Goal: Task Accomplishment & Management: Use online tool/utility

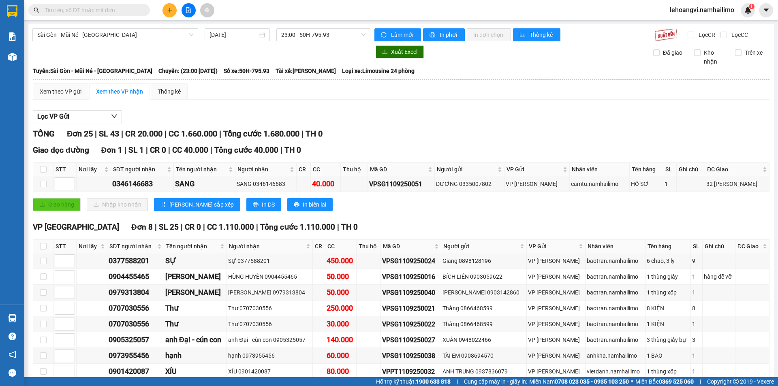
scroll to position [378, 0]
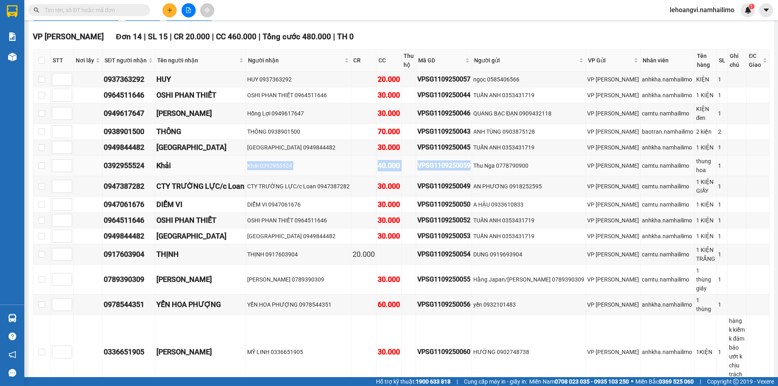
drag, startPoint x: 174, startPoint y: 165, endPoint x: 467, endPoint y: 164, distance: 292.8
click at [467, 164] on tr "0392955524 Khải Khải 0392955524 40.000 VPSG1109250059 Thu Nga 0778790900 VP [PE…" at bounding box center [401, 166] width 736 height 21
click at [467, 164] on div "VPSG1109250059" at bounding box center [443, 165] width 53 height 10
drag, startPoint x: 356, startPoint y: 296, endPoint x: 413, endPoint y: 294, distance: 56.3
click at [413, 294] on tr "0978544351 YẾN HOA PHƯỢNG YẾN HOA PHƯỢNG 0978544351 60.000 VPSG1109250056 yến 0…" at bounding box center [401, 304] width 736 height 21
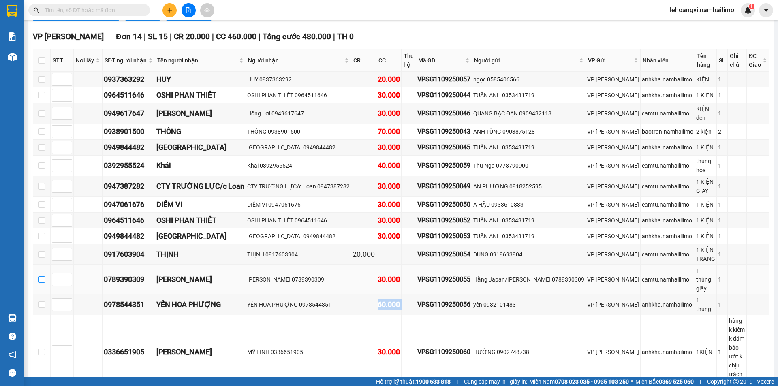
click at [45, 276] on input "checkbox" at bounding box center [41, 279] width 6 height 6
checkbox input "true"
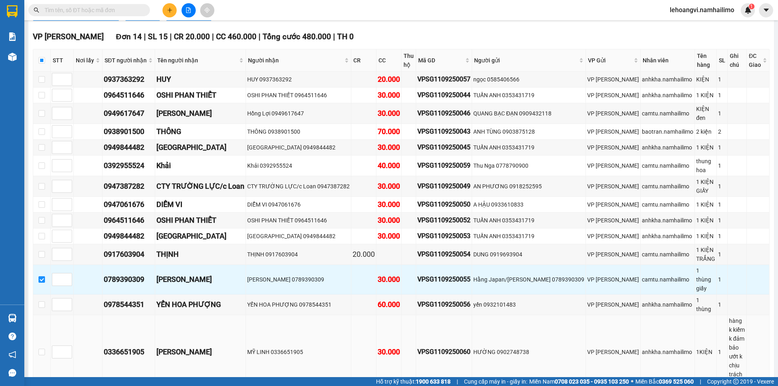
click at [45, 315] on td at bounding box center [41, 352] width 17 height 74
click at [45, 301] on input "checkbox" at bounding box center [41, 304] width 6 height 6
checkbox input "true"
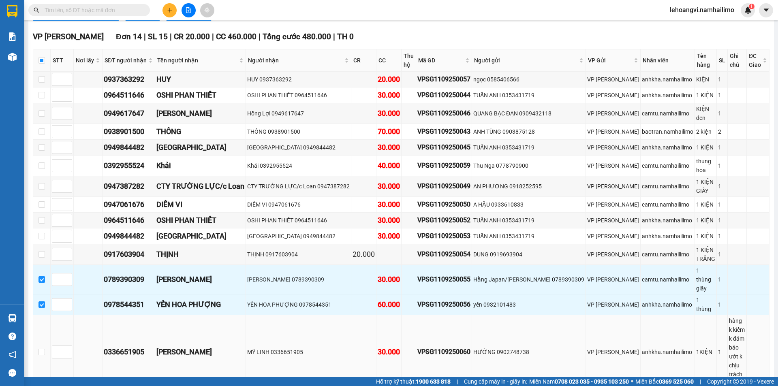
click at [49, 322] on td at bounding box center [41, 352] width 17 height 74
click at [45, 349] on input "checkbox" at bounding box center [41, 352] width 6 height 6
checkbox input "true"
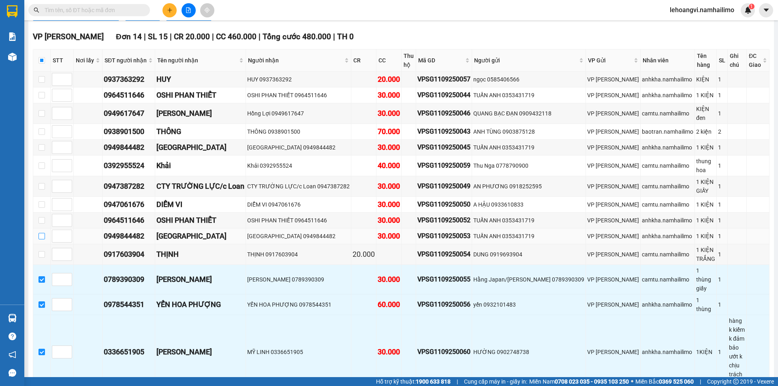
click at [41, 235] on input "checkbox" at bounding box center [41, 236] width 6 height 6
checkbox input "true"
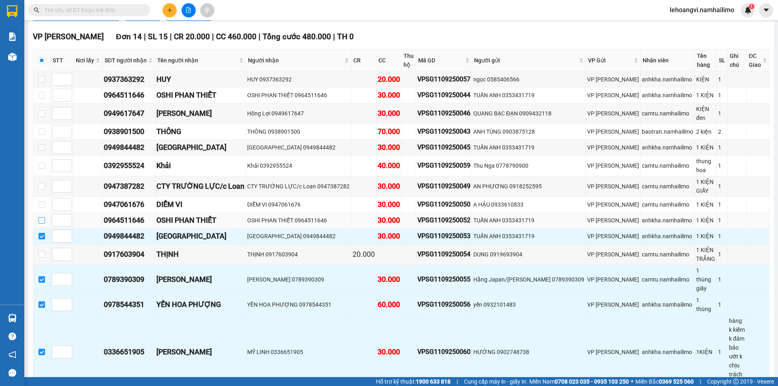
click at [41, 219] on input "checkbox" at bounding box center [41, 220] width 6 height 6
checkbox input "true"
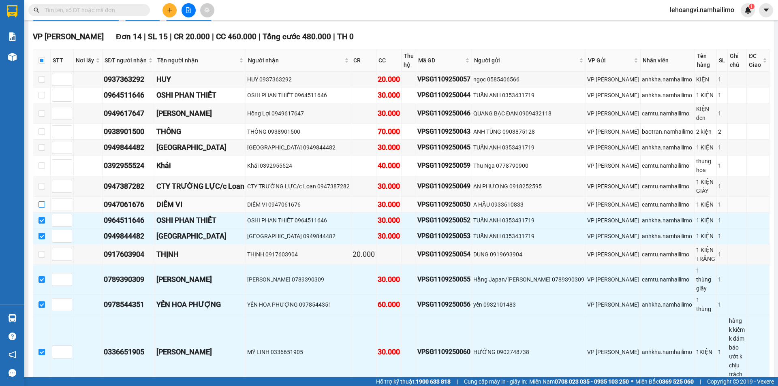
click at [45, 205] on input "checkbox" at bounding box center [41, 204] width 6 height 6
checkbox input "true"
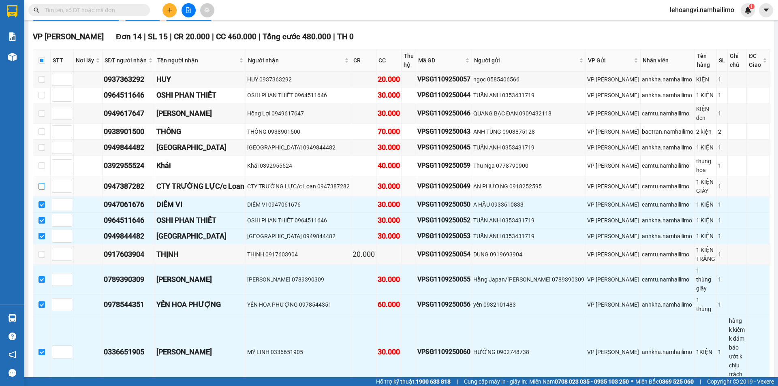
click at [41, 188] on input "checkbox" at bounding box center [41, 186] width 6 height 6
checkbox input "true"
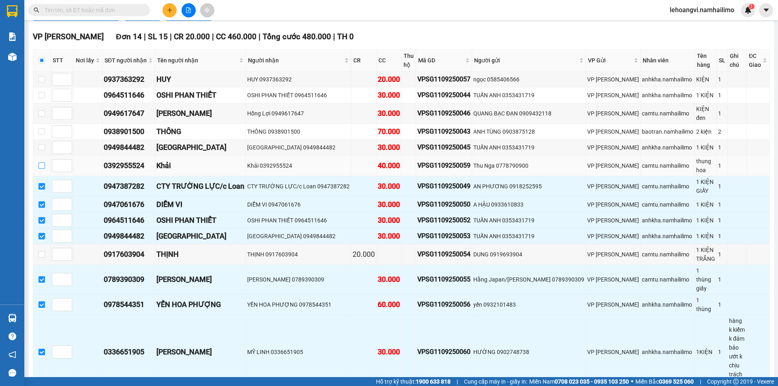
click at [44, 169] on label at bounding box center [41, 165] width 6 height 9
click at [44, 169] on input "checkbox" at bounding box center [41, 165] width 6 height 6
checkbox input "true"
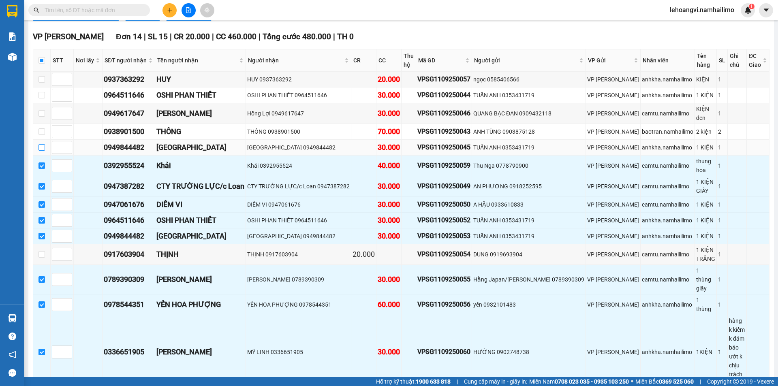
click at [43, 149] on input "checkbox" at bounding box center [41, 147] width 6 height 6
checkbox input "true"
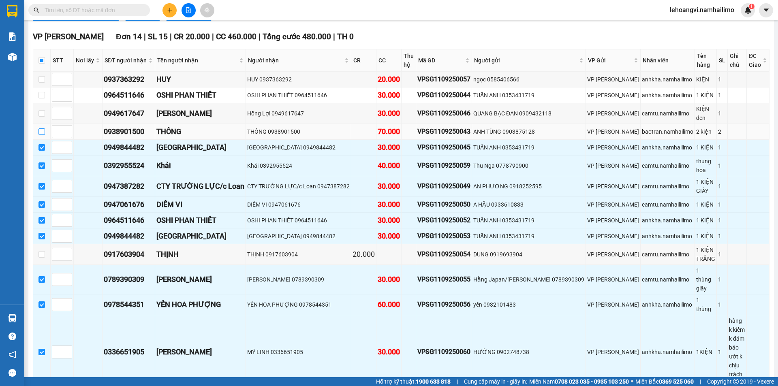
click at [43, 134] on input "checkbox" at bounding box center [41, 131] width 6 height 6
checkbox input "true"
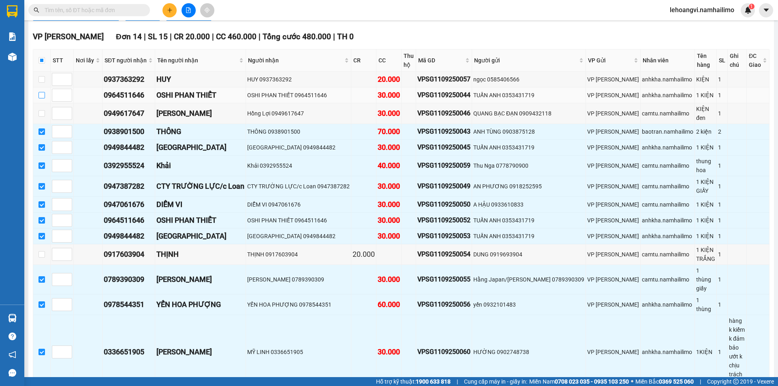
click at [41, 93] on input "checkbox" at bounding box center [41, 95] width 6 height 6
checkbox input "true"
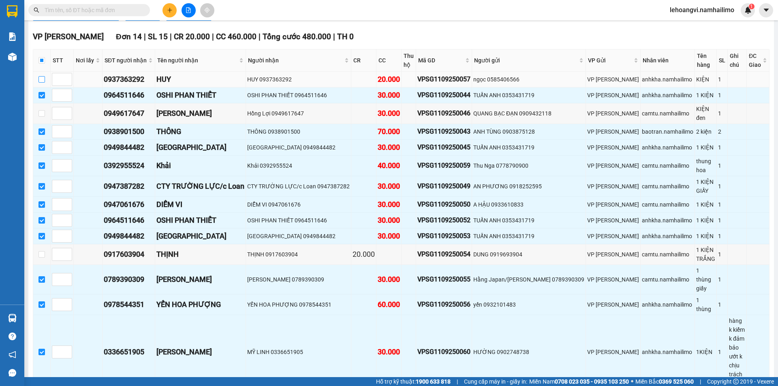
click at [44, 81] on input "checkbox" at bounding box center [41, 79] width 6 height 6
checkbox input "true"
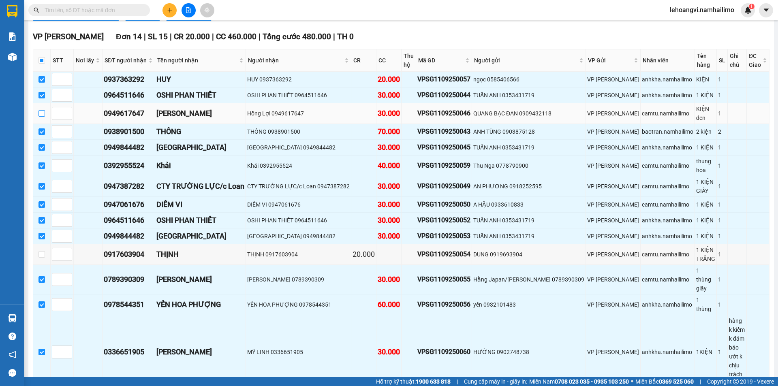
click at [45, 116] on input "checkbox" at bounding box center [41, 113] width 6 height 6
checkbox input "true"
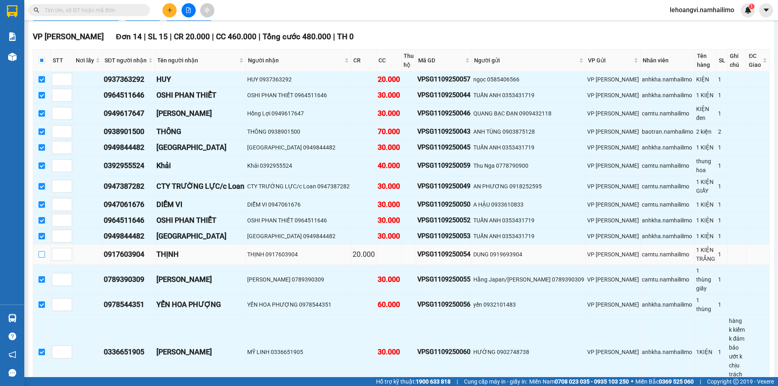
click at [45, 252] on input "checkbox" at bounding box center [41, 254] width 6 height 6
checkbox input "true"
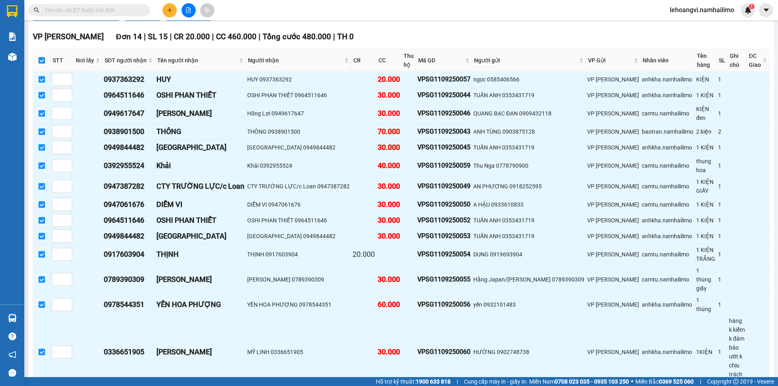
click at [122, 345] on div "VP [PERSON_NAME] Đơn 14 | SL 15 | CR 20.000 | CC 460.000 | Tổng cước 480.000 | …" at bounding box center [401, 223] width 736 height 384
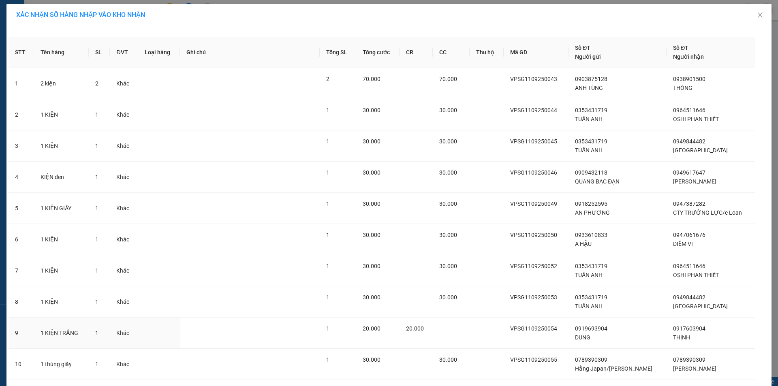
scroll to position [178, 0]
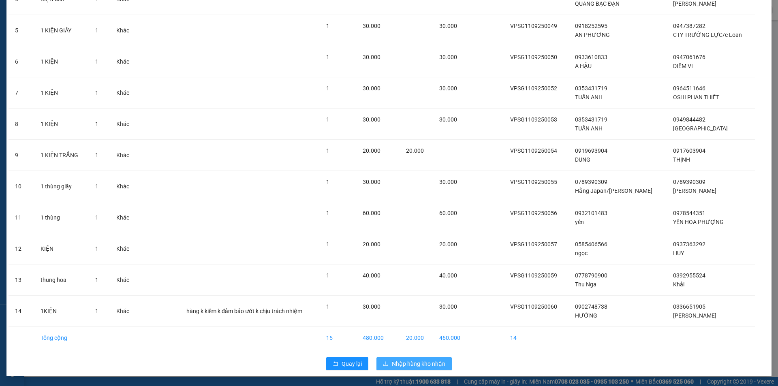
click at [399, 364] on span "Nhập hàng kho nhận" at bounding box center [418, 363] width 53 height 9
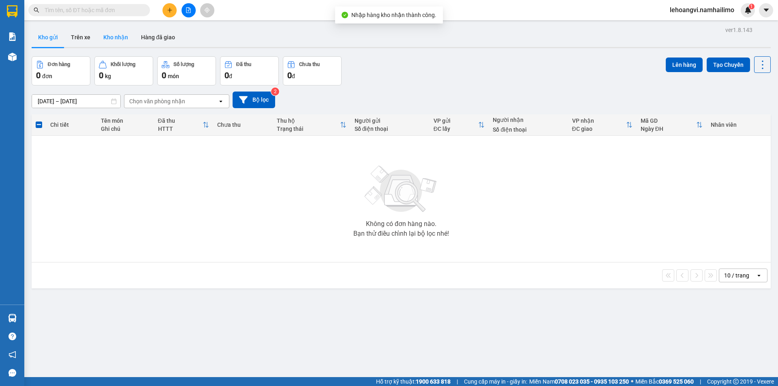
click at [121, 42] on button "Kho nhận" at bounding box center [116, 37] width 38 height 19
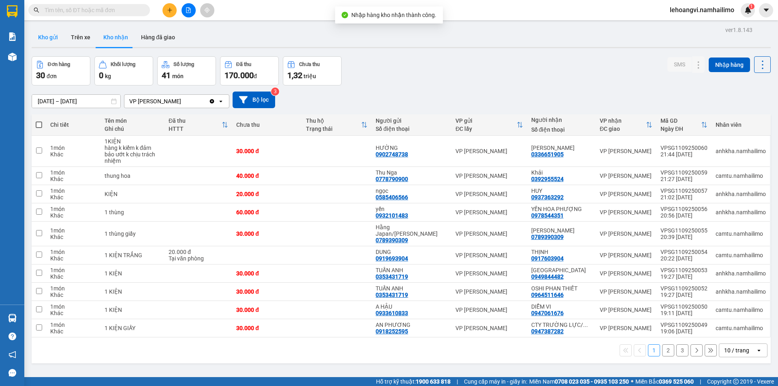
click at [52, 40] on button "Kho gửi" at bounding box center [48, 37] width 33 height 19
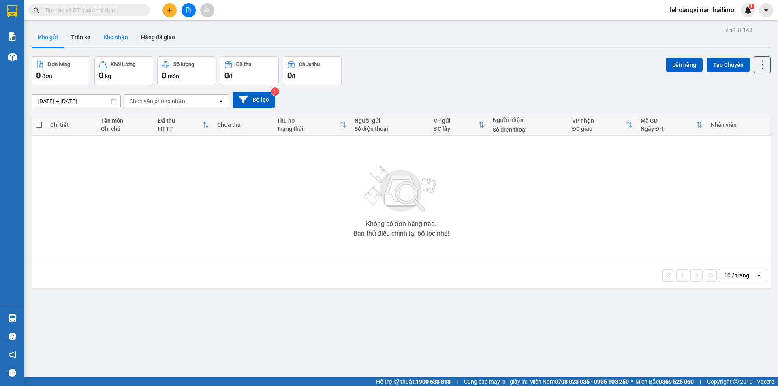
click at [118, 43] on button "Kho nhận" at bounding box center [116, 37] width 38 height 19
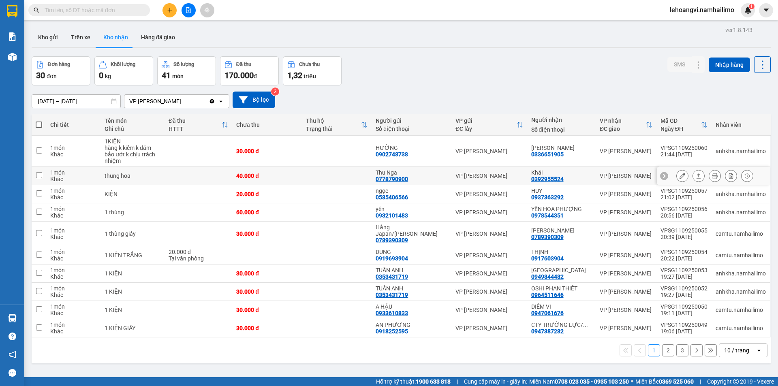
click at [679, 173] on icon at bounding box center [682, 176] width 6 height 6
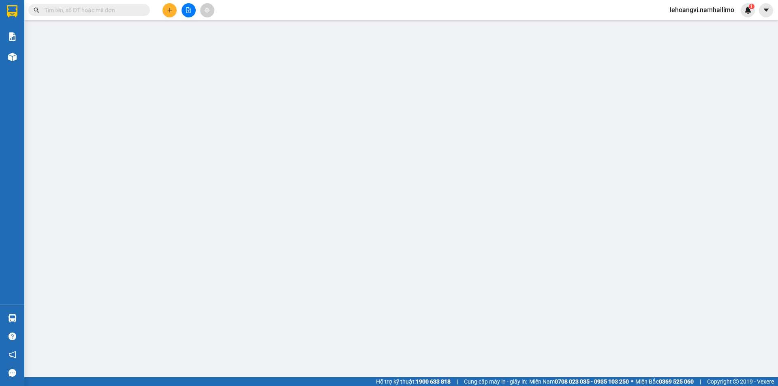
type input "0778790900"
type input "Thu Nga"
type input "0392955524"
type input "Khải"
type input "40.000"
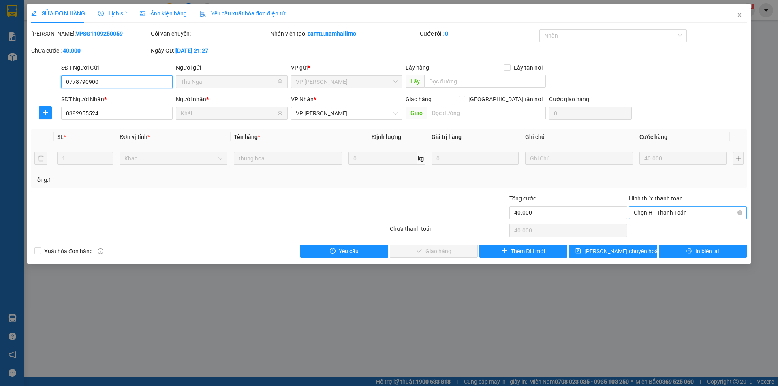
click at [661, 216] on span "Chọn HT Thanh Toán" at bounding box center [687, 213] width 108 height 12
click at [655, 228] on div "Tại văn phòng" at bounding box center [687, 228] width 108 height 9
type input "0"
click at [424, 251] on button "Giao hàng" at bounding box center [434, 251] width 88 height 13
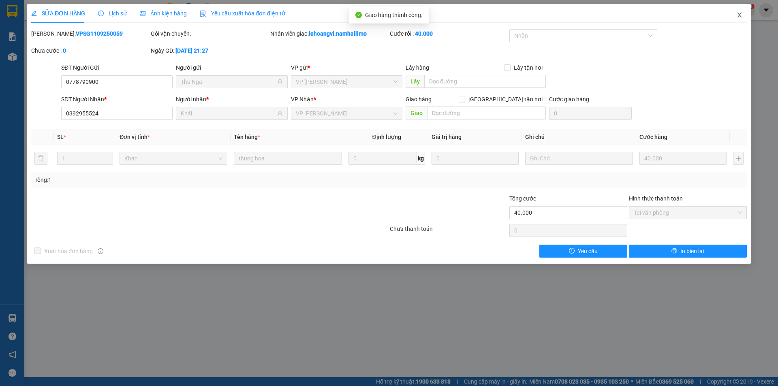
click at [741, 14] on icon "close" at bounding box center [739, 15] width 6 height 6
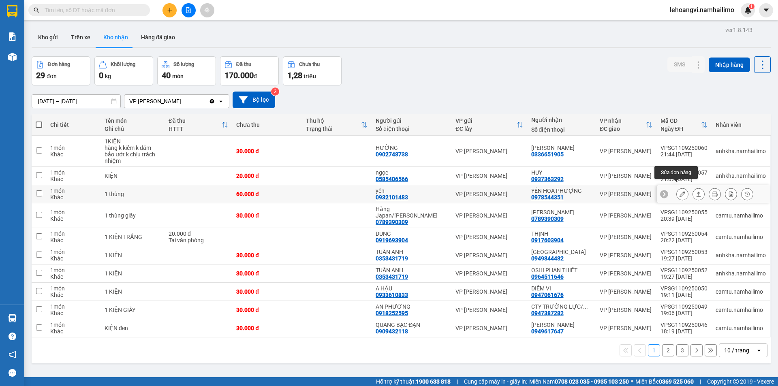
click at [679, 191] on icon at bounding box center [682, 194] width 6 height 6
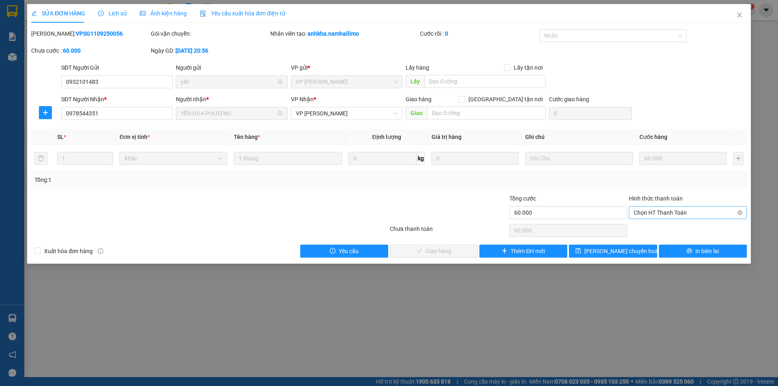
click at [665, 221] on div "Hình thức thanh toán Chọn HT Thanh Toán" at bounding box center [688, 208] width 118 height 28
click at [664, 213] on span "Chọn HT Thanh Toán" at bounding box center [687, 213] width 108 height 12
click at [661, 232] on div "Tại văn phòng" at bounding box center [687, 228] width 108 height 9
type input "0"
click at [424, 252] on button "Giao hàng" at bounding box center [434, 251] width 88 height 13
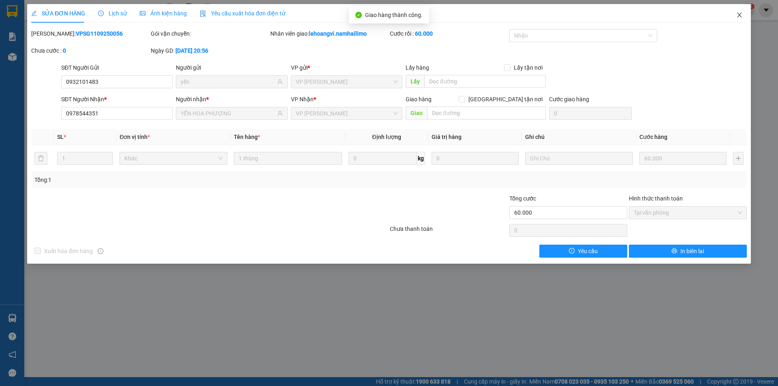
click at [741, 19] on span "Close" at bounding box center [739, 15] width 23 height 23
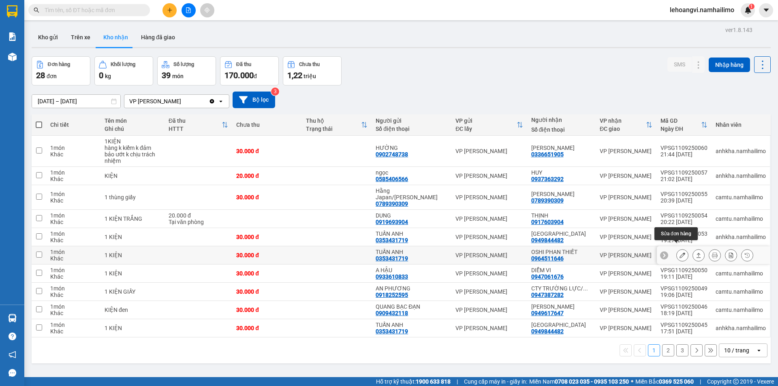
click at [679, 252] on icon at bounding box center [682, 255] width 6 height 6
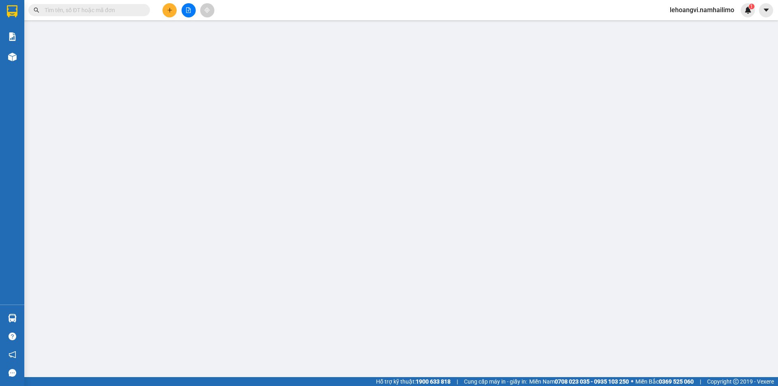
type input "0353431719"
type input "TUẤN ANH"
type input "0964511646"
type input "OSHI PHAN THIẾT"
type input "30.000"
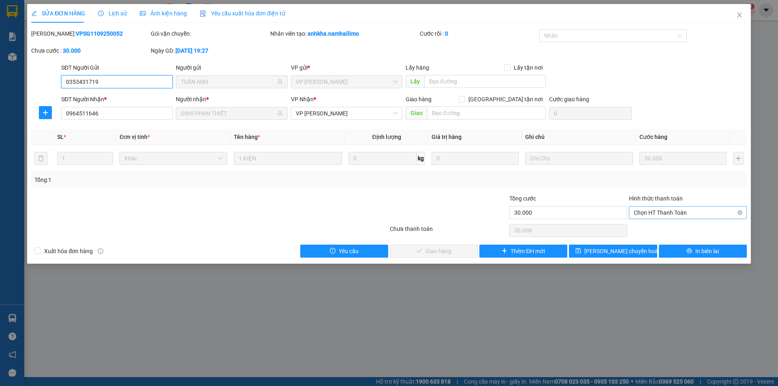
click at [679, 219] on div "Chọn HT Thanh Toán" at bounding box center [688, 212] width 118 height 13
click at [674, 226] on div "Tại văn phòng" at bounding box center [687, 228] width 108 height 9
type input "0"
drag, startPoint x: 429, startPoint y: 249, endPoint x: 700, endPoint y: 111, distance: 303.7
click at [428, 247] on span "Giao hàng" at bounding box center [438, 251] width 26 height 9
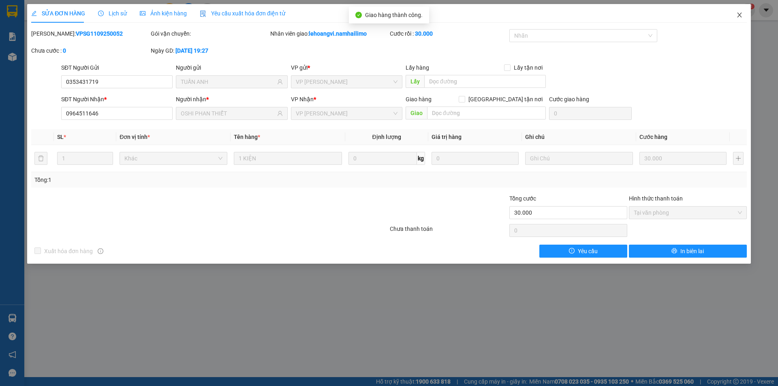
click at [741, 16] on icon "close" at bounding box center [739, 15] width 6 height 6
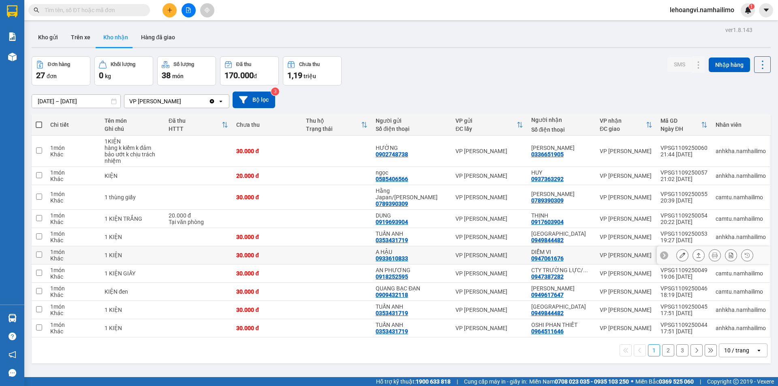
click at [679, 252] on icon at bounding box center [682, 255] width 6 height 6
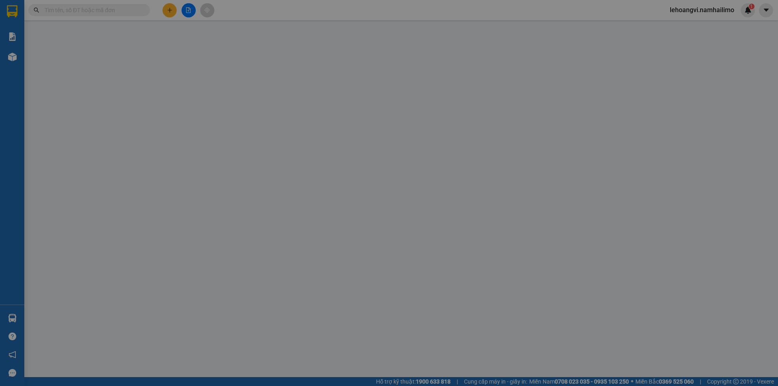
type input "0933610833"
type input "A HẬU"
type input "0947061676"
type input "DIỄM VI"
type input "30.000"
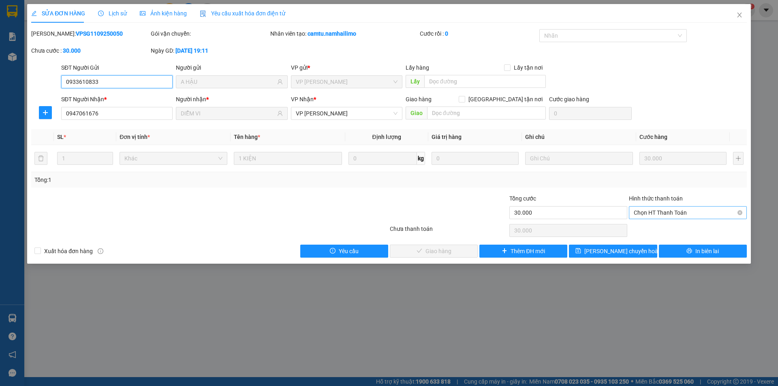
click at [655, 217] on span "Chọn HT Thanh Toán" at bounding box center [687, 213] width 108 height 12
click at [656, 227] on div "Tại văn phòng" at bounding box center [687, 228] width 108 height 9
type input "0"
drag, startPoint x: 456, startPoint y: 252, endPoint x: 676, endPoint y: 122, distance: 255.8
click at [456, 252] on button "Giao hàng" at bounding box center [434, 251] width 88 height 13
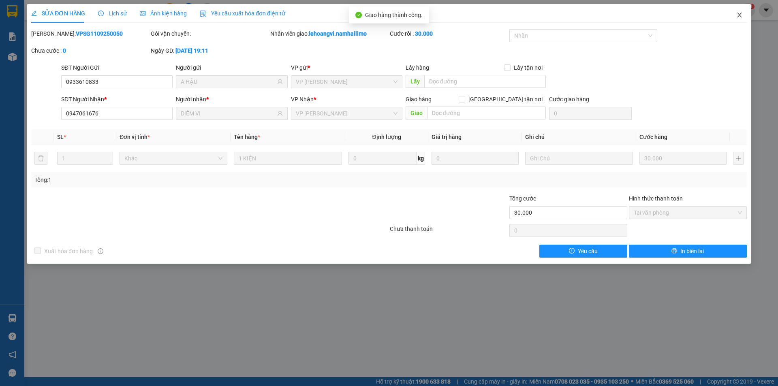
click at [740, 13] on icon "close" at bounding box center [739, 15] width 6 height 6
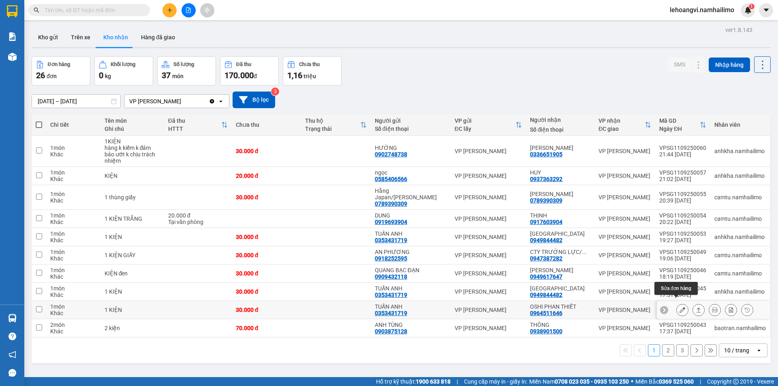
click at [679, 303] on button at bounding box center [681, 310] width 11 height 14
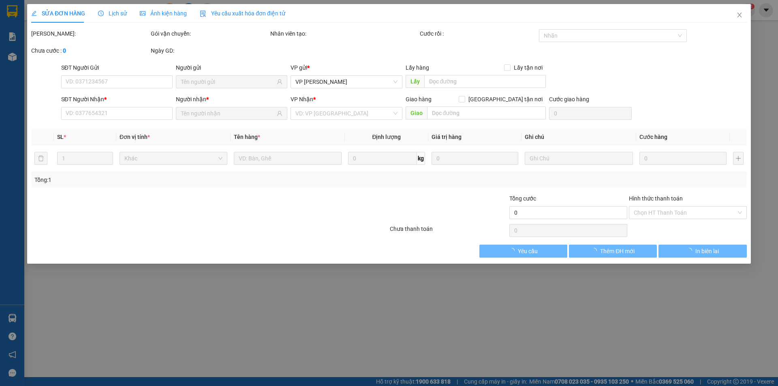
type input "0353431719"
type input "TUẤN ANH"
type input "0964511646"
type input "OSHI PHAN THIẾT"
type input "30.000"
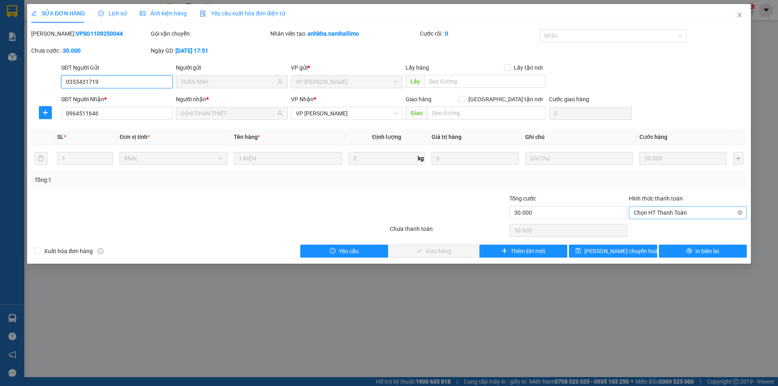
drag, startPoint x: 654, startPoint y: 212, endPoint x: 652, endPoint y: 217, distance: 6.2
click at [655, 213] on span "Chọn HT Thanh Toán" at bounding box center [687, 213] width 108 height 12
click at [649, 226] on div "Tại văn phòng" at bounding box center [687, 228] width 108 height 9
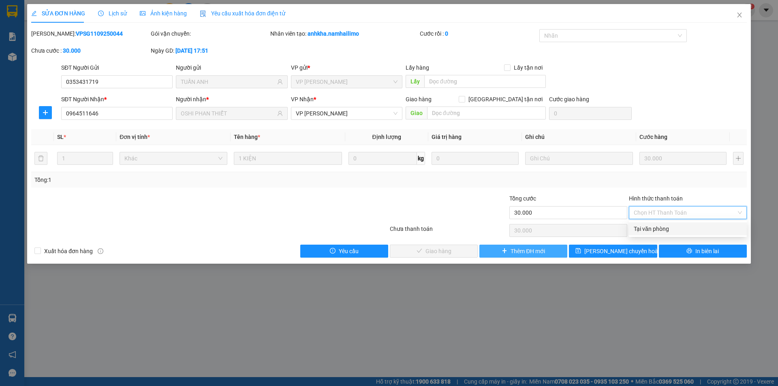
type input "0"
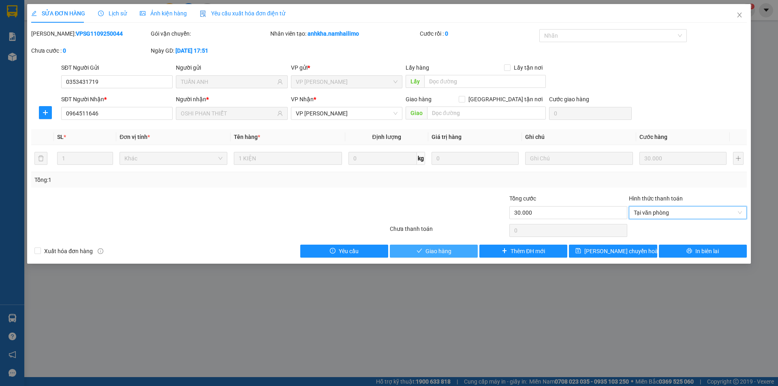
click at [467, 249] on button "Giao hàng" at bounding box center [434, 251] width 88 height 13
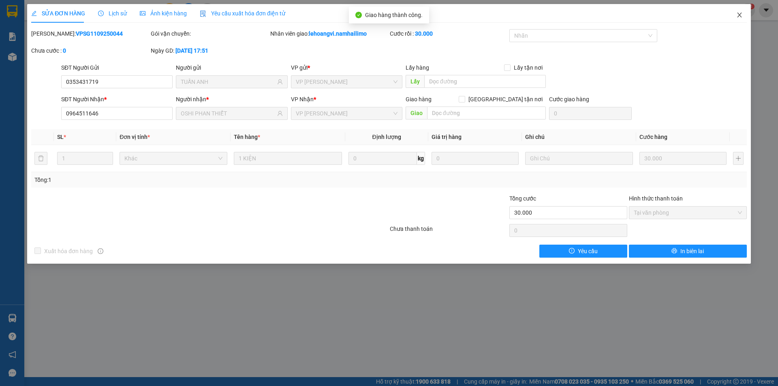
click at [742, 12] on span "Close" at bounding box center [739, 15] width 23 height 23
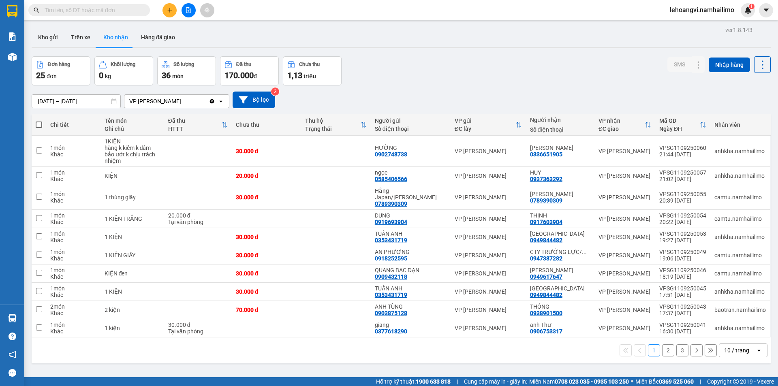
click at [666, 344] on button "2" at bounding box center [668, 350] width 12 height 12
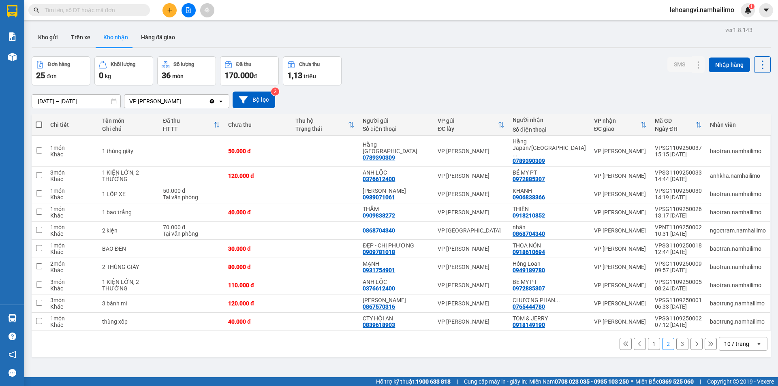
click at [681, 338] on button "3" at bounding box center [682, 344] width 12 height 12
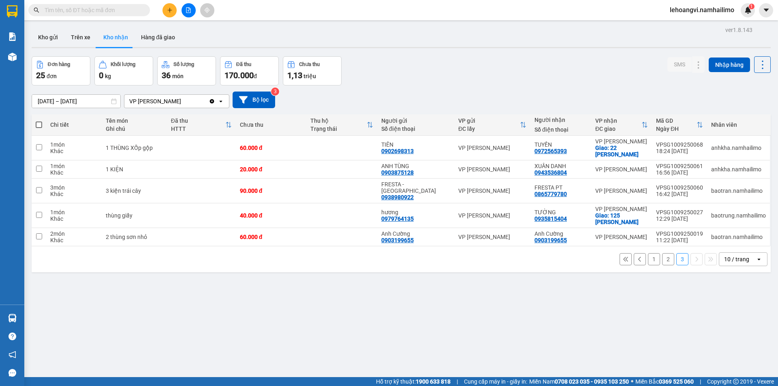
click at [648, 253] on button "1" at bounding box center [654, 259] width 12 height 12
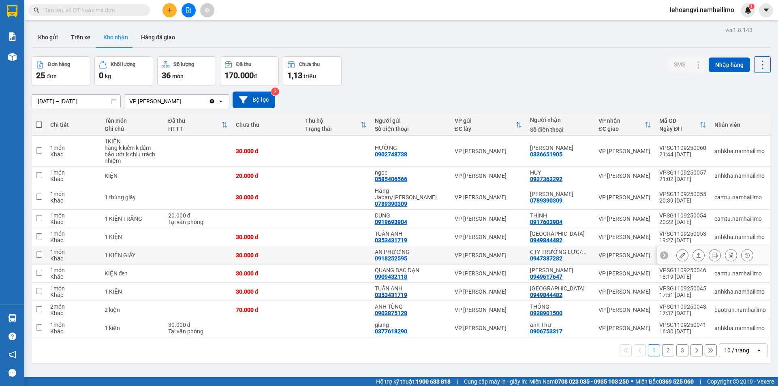
scroll to position [37, 0]
